Goal: Task Accomplishment & Management: Complete application form

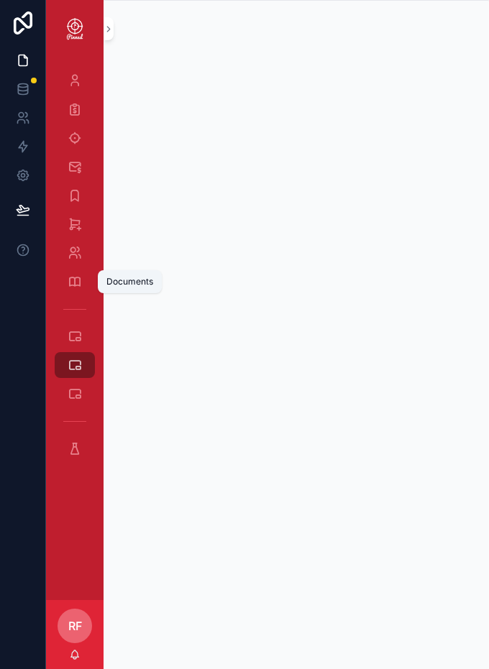
click at [157, 288] on div "Documents" at bounding box center [130, 281] width 64 height 23
click at [210, 363] on div "Special Pricing Order Form" at bounding box center [161, 364] width 111 height 11
